Goal: Information Seeking & Learning: Learn about a topic

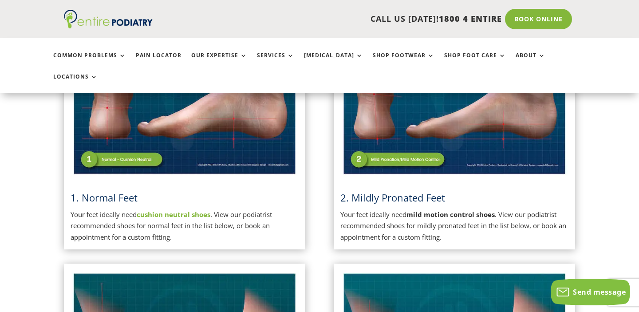
scroll to position [287, 0]
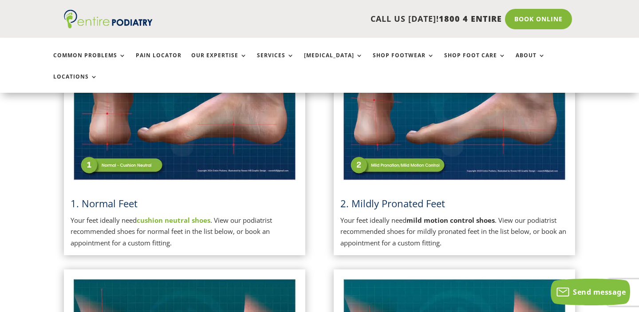
click at [395, 132] on img at bounding box center [455, 102] width 228 height 161
click at [377, 197] on span "2. Mildly Pronated Feet" at bounding box center [393, 203] width 105 height 13
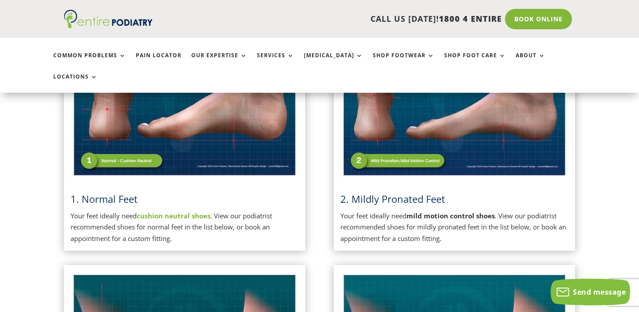
click at [199, 211] on strong "cushion neutral shoes" at bounding box center [174, 215] width 74 height 9
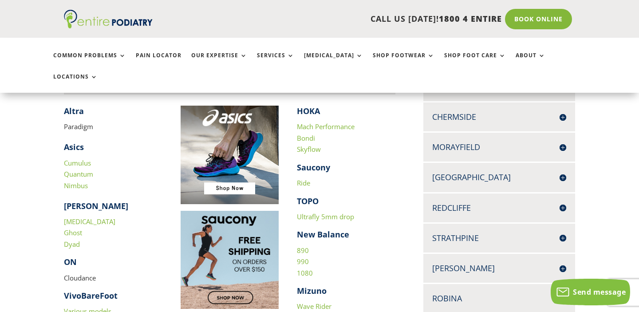
scroll to position [273, 0]
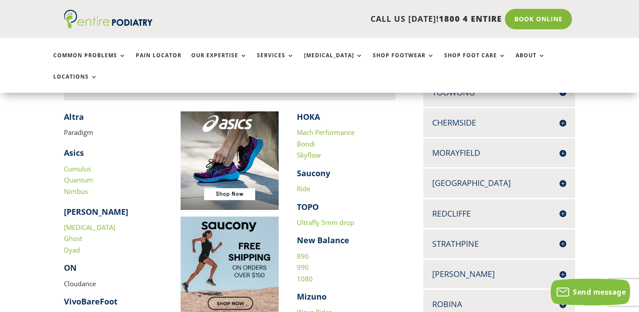
click at [308, 218] on link "Ultrafly 5mm drop" at bounding box center [325, 222] width 57 height 9
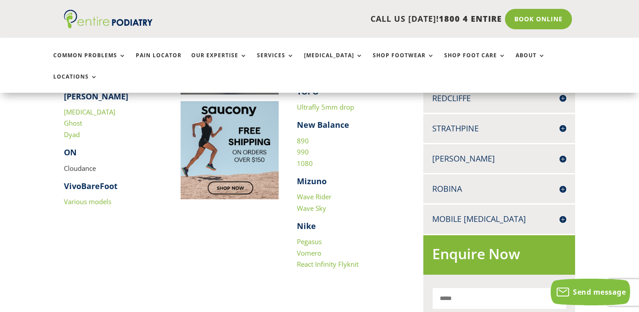
scroll to position [0, 0]
